Goal: Transaction & Acquisition: Download file/media

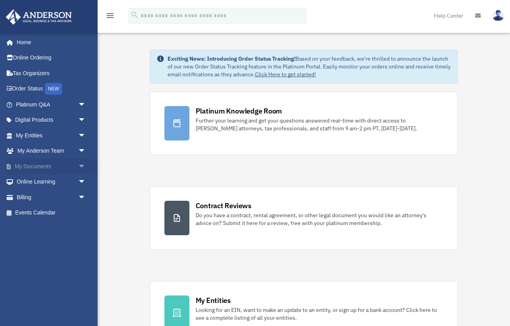
click at [82, 168] on span "arrow_drop_down" at bounding box center [86, 166] width 16 height 16
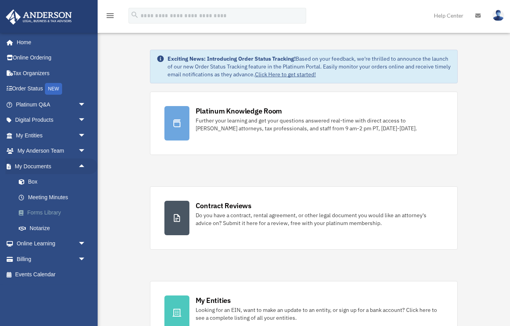
click at [36, 211] on link "Forms Library" at bounding box center [54, 213] width 87 height 16
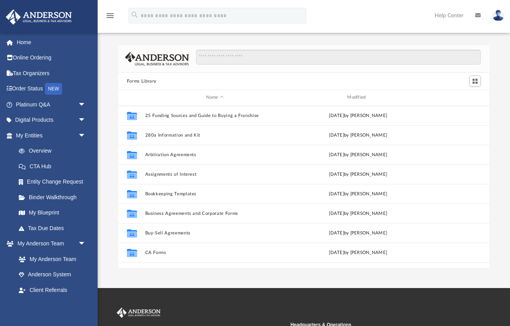
scroll to position [177, 371]
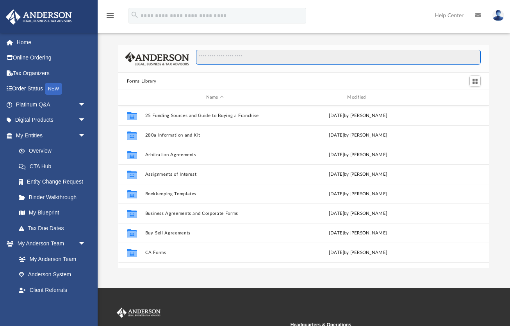
click at [234, 52] on input "Search files and folders" at bounding box center [338, 57] width 285 height 15
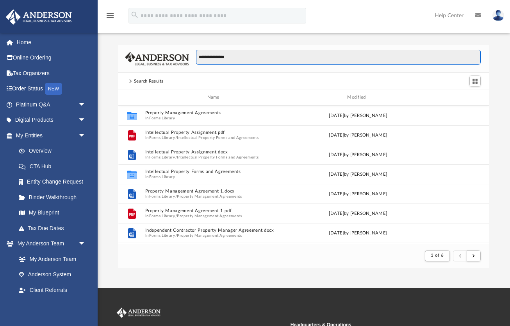
scroll to position [0, 0]
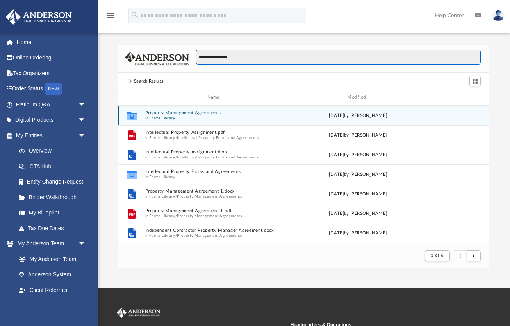
type input "**********"
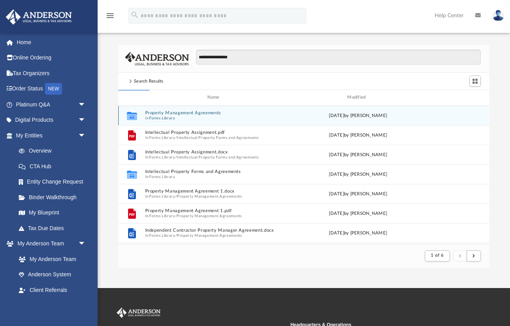
click at [176, 116] on span "In Forms Library" at bounding box center [215, 117] width 140 height 5
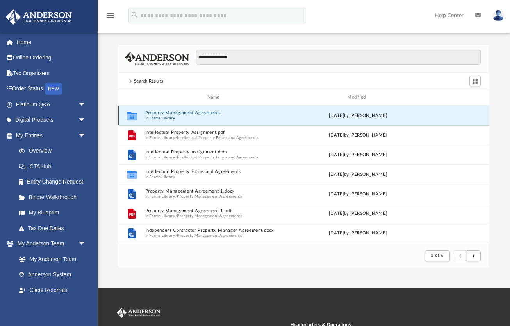
click at [180, 113] on button "Property Management Agreements" at bounding box center [215, 112] width 140 height 5
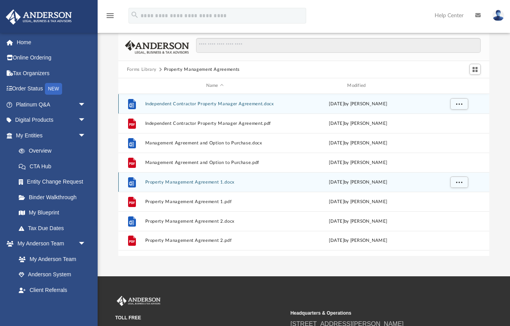
scroll to position [14, 0]
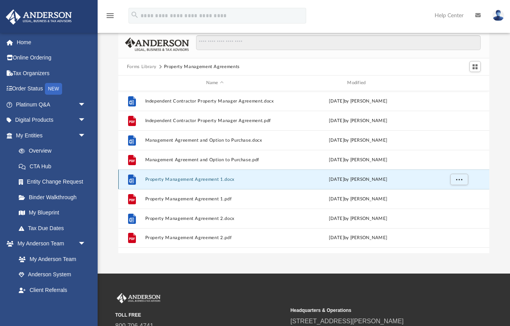
click at [174, 180] on button "Property Management Agreement 1.docx" at bounding box center [215, 179] width 140 height 5
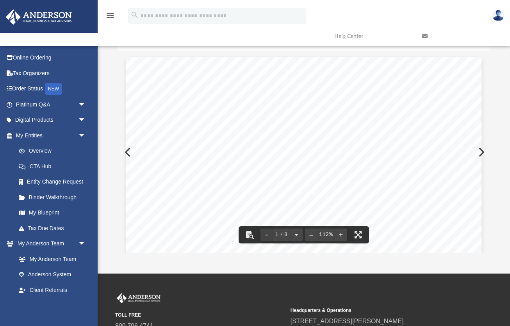
scroll to position [0, 0]
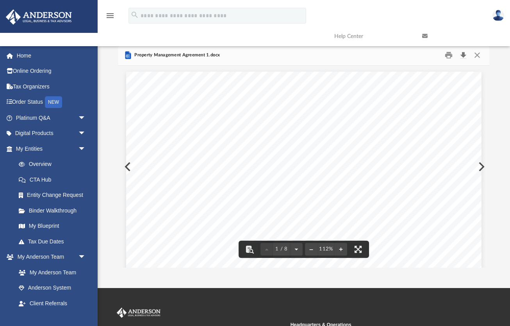
click at [464, 57] on button "Download" at bounding box center [463, 55] width 14 height 12
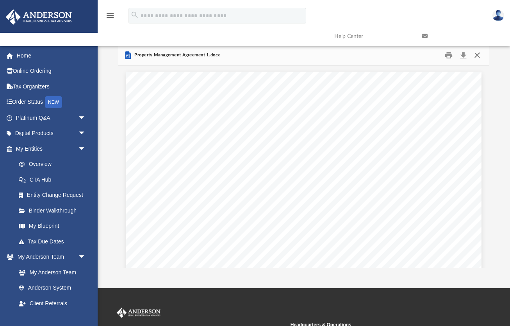
click at [477, 54] on button "Close" at bounding box center [478, 55] width 14 height 12
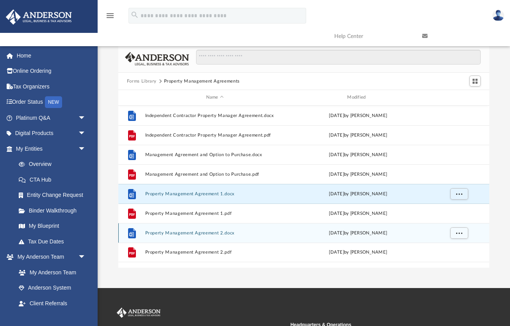
click at [203, 229] on div "File Property Management Agreement 2.docx Wed Oct 5 2022 by Mary Acree" at bounding box center [303, 233] width 371 height 20
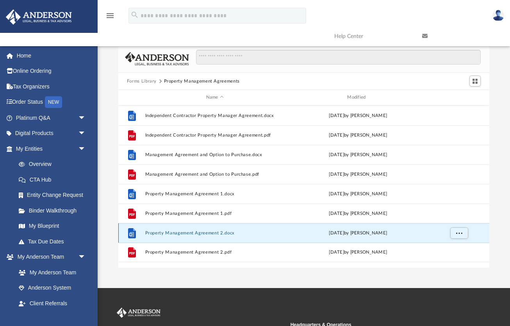
click at [202, 232] on button "Property Management Agreement 2.docx" at bounding box center [215, 232] width 140 height 5
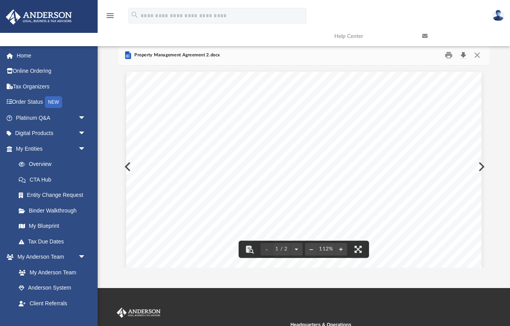
click at [462, 55] on button "Download" at bounding box center [463, 55] width 14 height 12
